Goal: Task Accomplishment & Management: Use online tool/utility

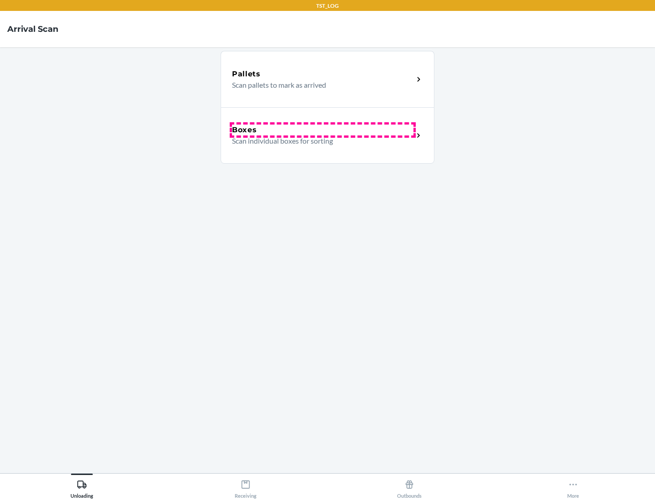
click at [323, 130] on div "Boxes" at bounding box center [323, 130] width 182 height 11
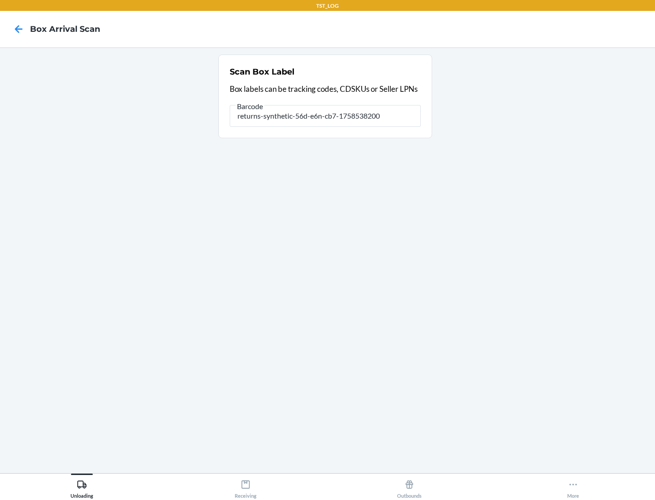
type input "returns-synthetic-56d-e6n-cb7-1758538200"
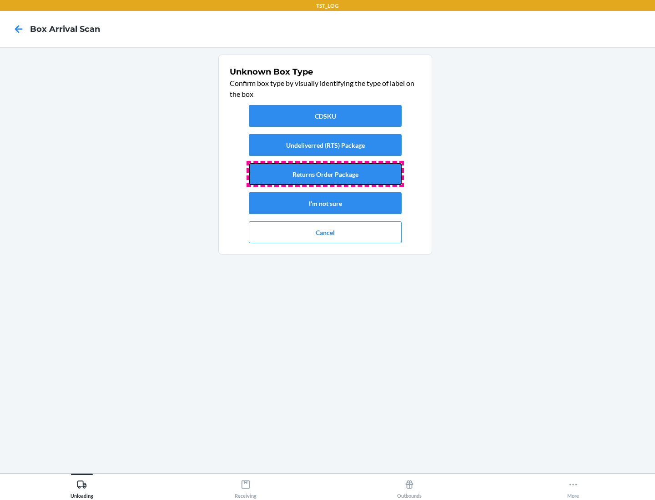
click at [325, 174] on button "Returns Order Package" at bounding box center [325, 174] width 153 height 22
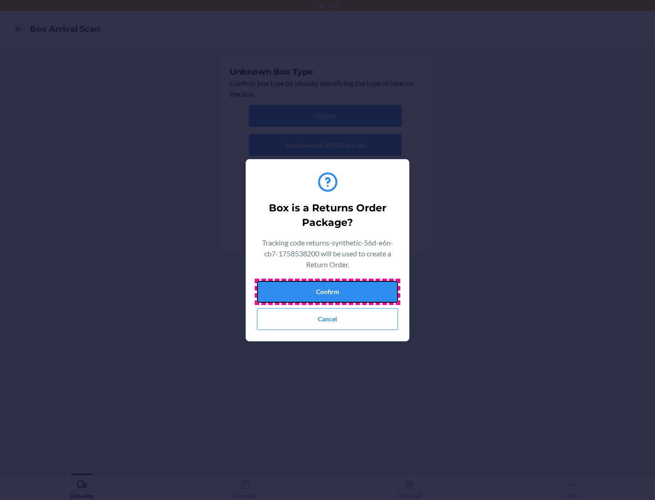
click at [328, 292] on button "Confirm" at bounding box center [327, 292] width 141 height 22
